Goal: Find specific page/section: Find specific page/section

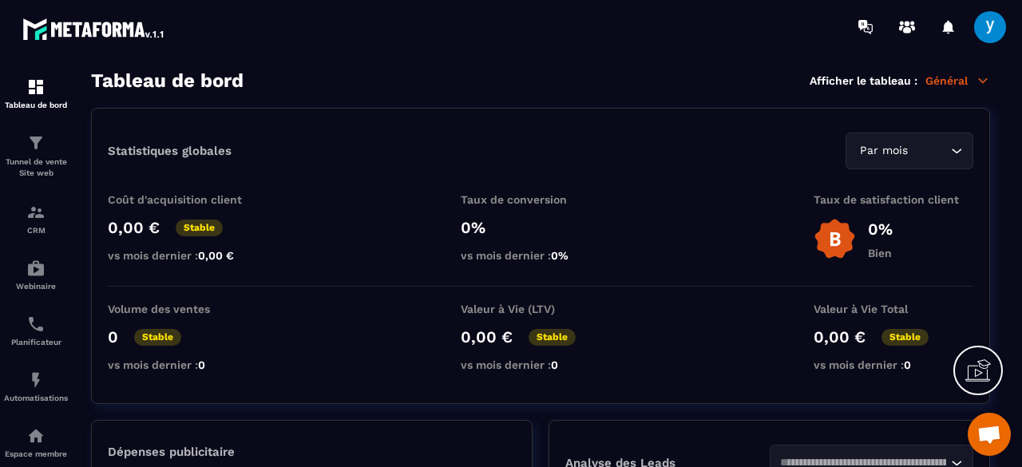
click at [244, 174] on div "Statistiques globales Par mois Loading... Coût d'acquisition client 0,00 € Stab…" at bounding box center [540, 256] width 899 height 296
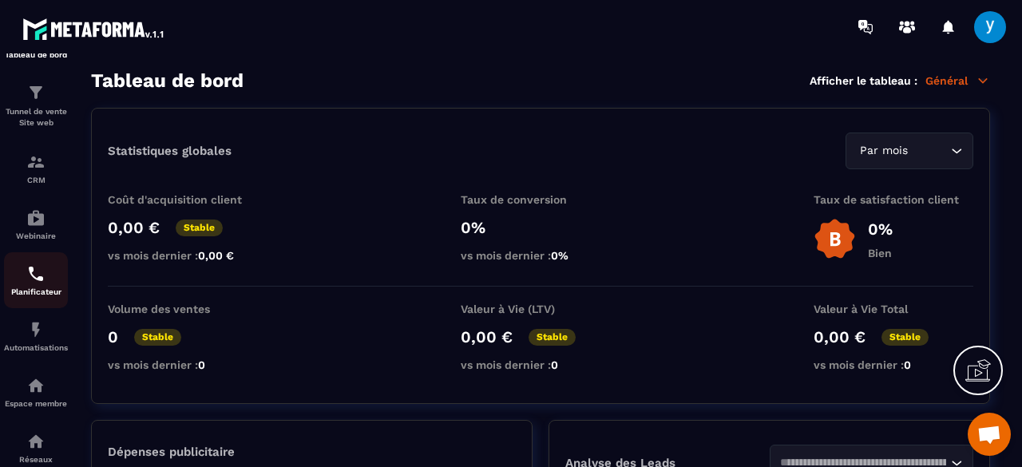
scroll to position [244, 0]
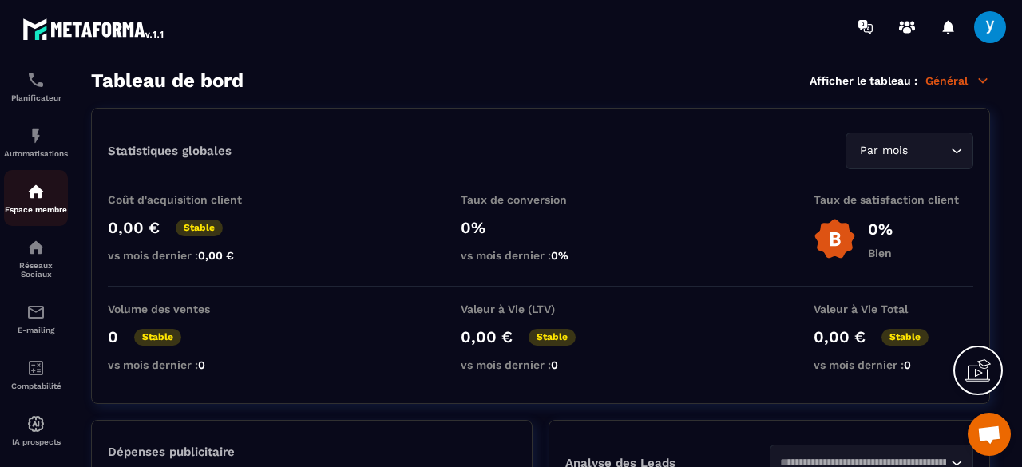
click at [40, 196] on img at bounding box center [35, 191] width 19 height 19
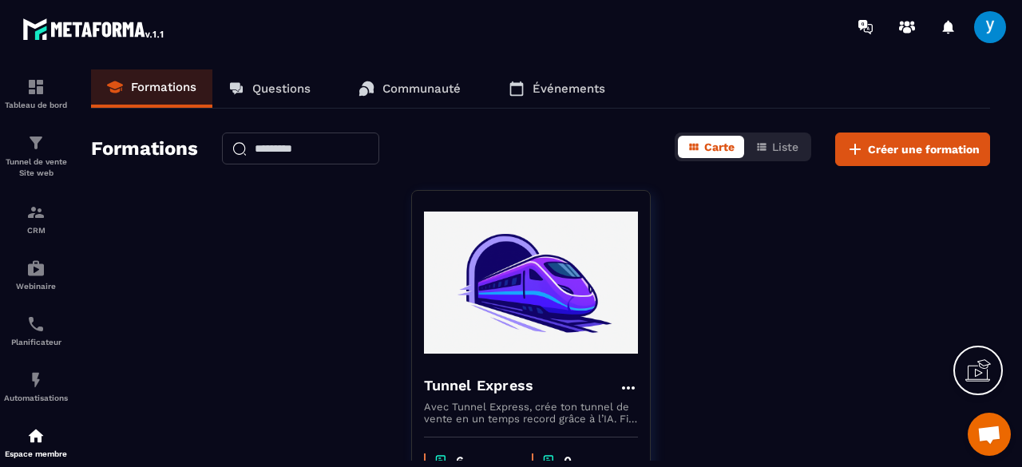
scroll to position [129, 0]
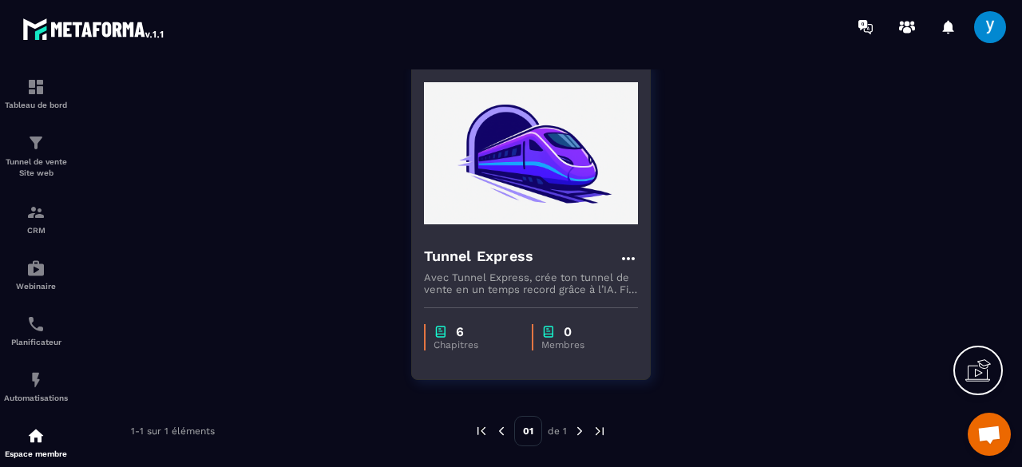
click at [583, 181] on img at bounding box center [531, 153] width 214 height 160
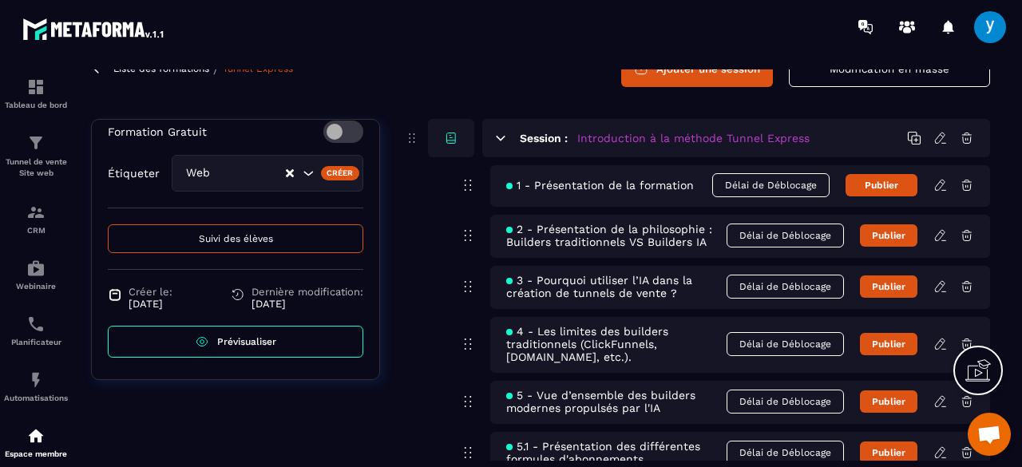
scroll to position [83, 0]
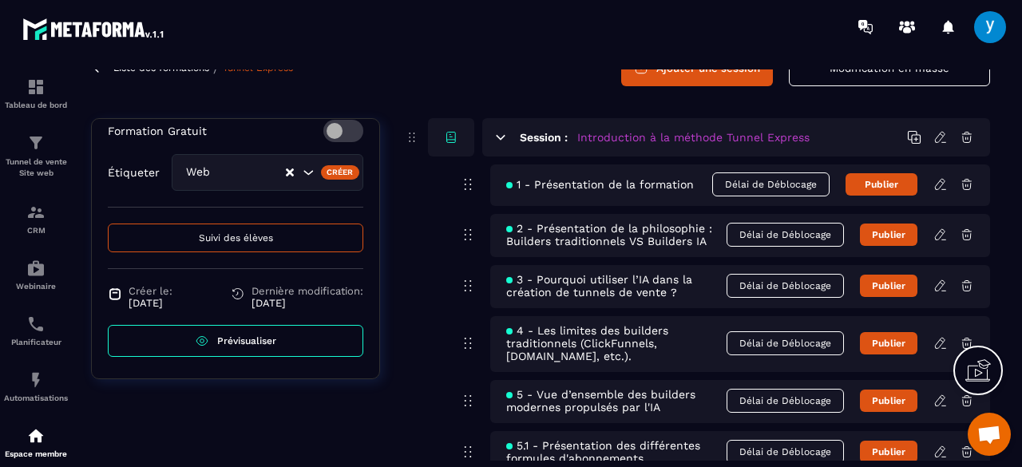
click at [249, 343] on span "Prévisualiser" at bounding box center [246, 340] width 59 height 11
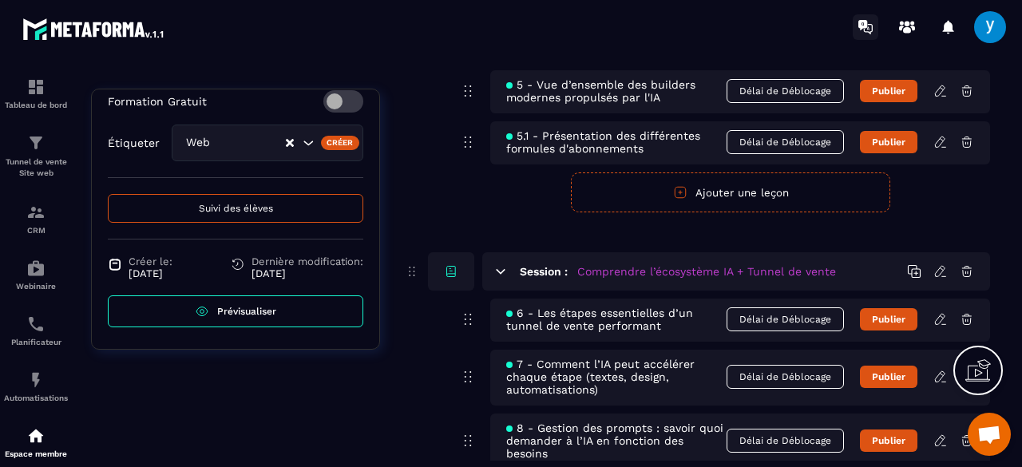
scroll to position [396, 0]
